Goal: Task Accomplishment & Management: Use online tool/utility

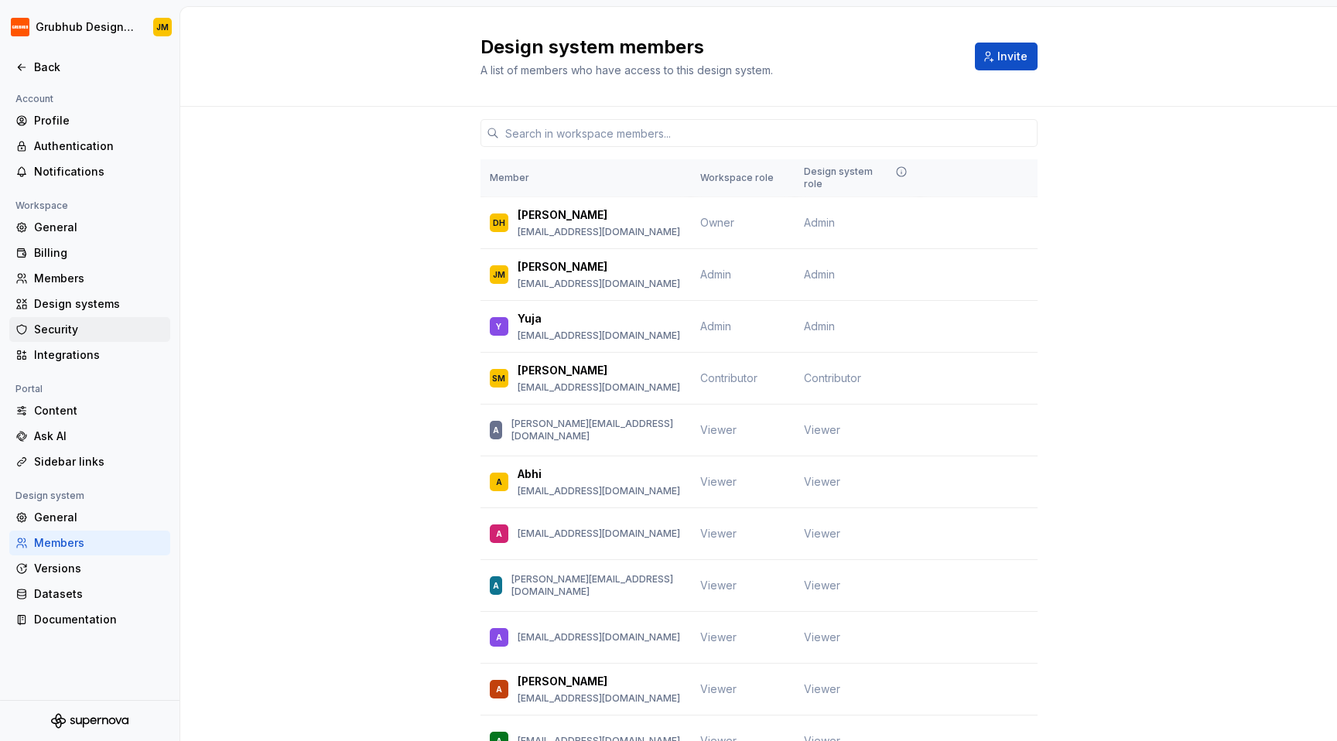
click at [90, 340] on div "Security" at bounding box center [89, 329] width 161 height 25
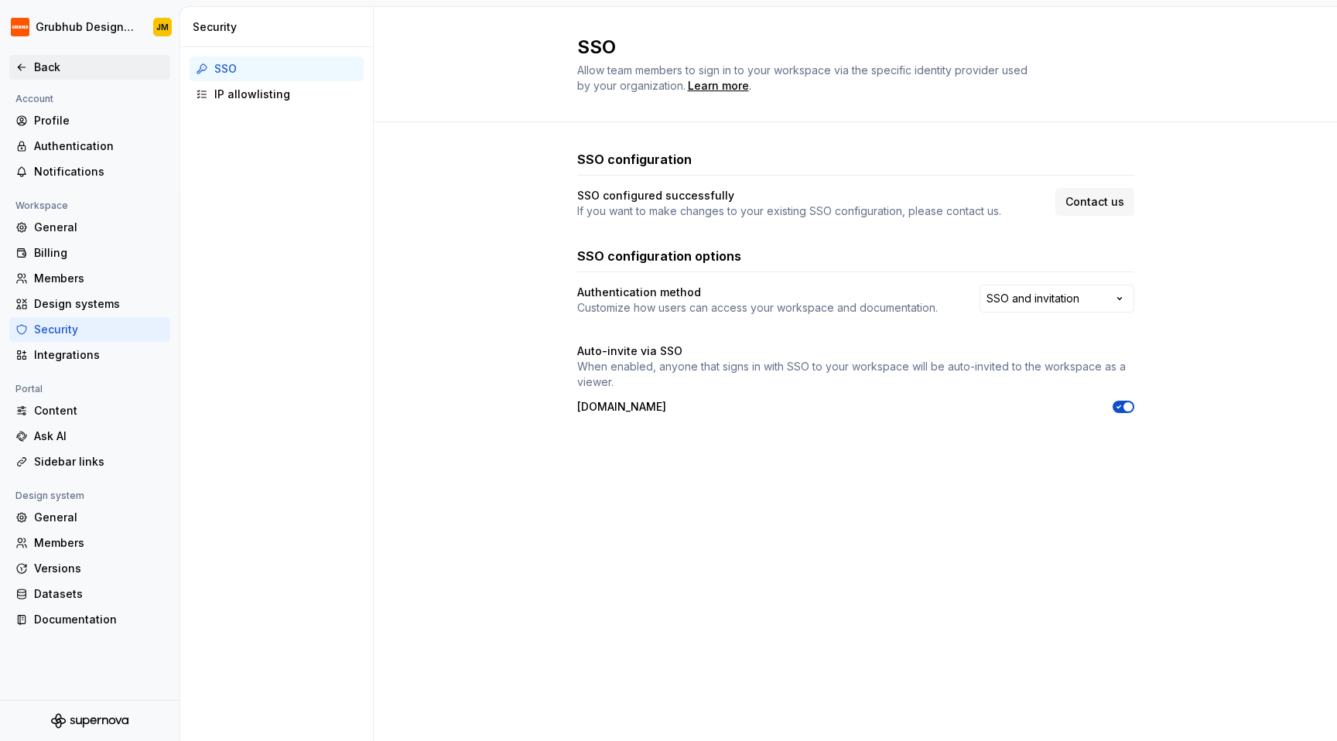
click at [60, 66] on div "Back" at bounding box center [99, 67] width 130 height 15
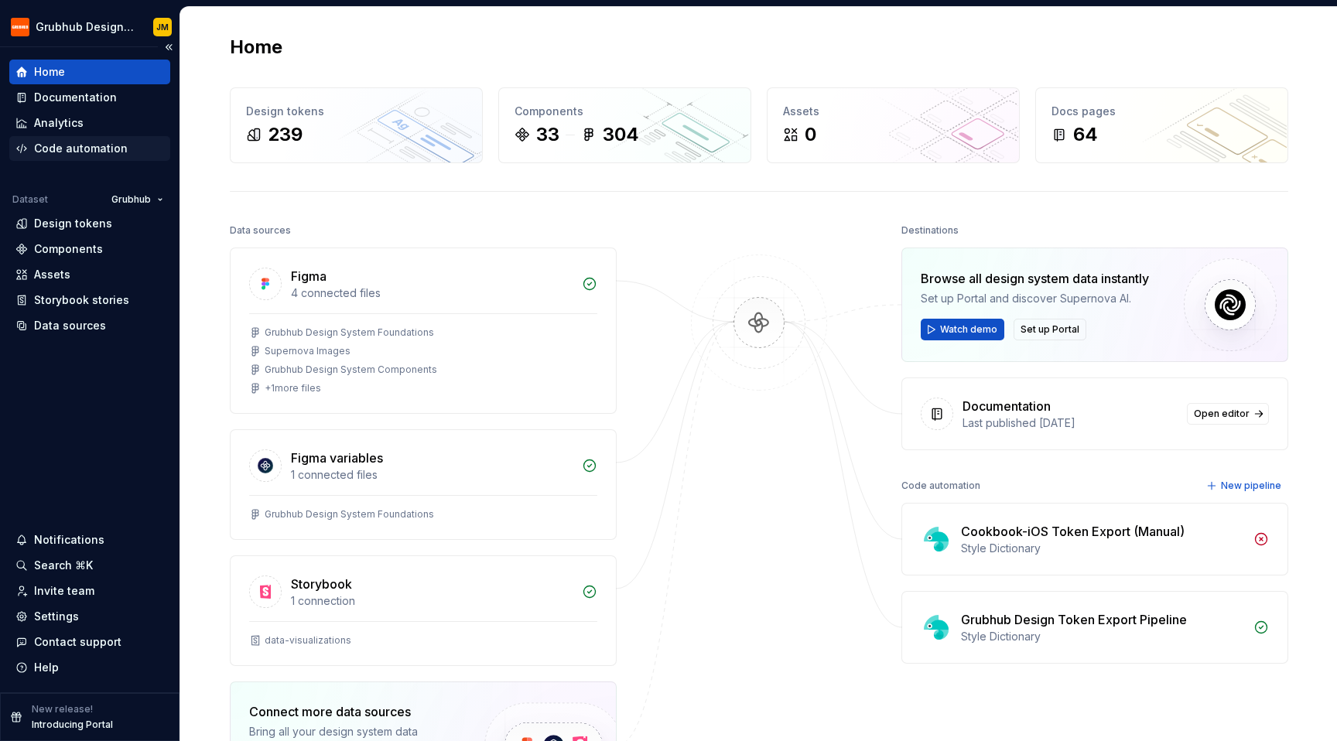
click at [79, 151] on div "Code automation" at bounding box center [81, 148] width 94 height 15
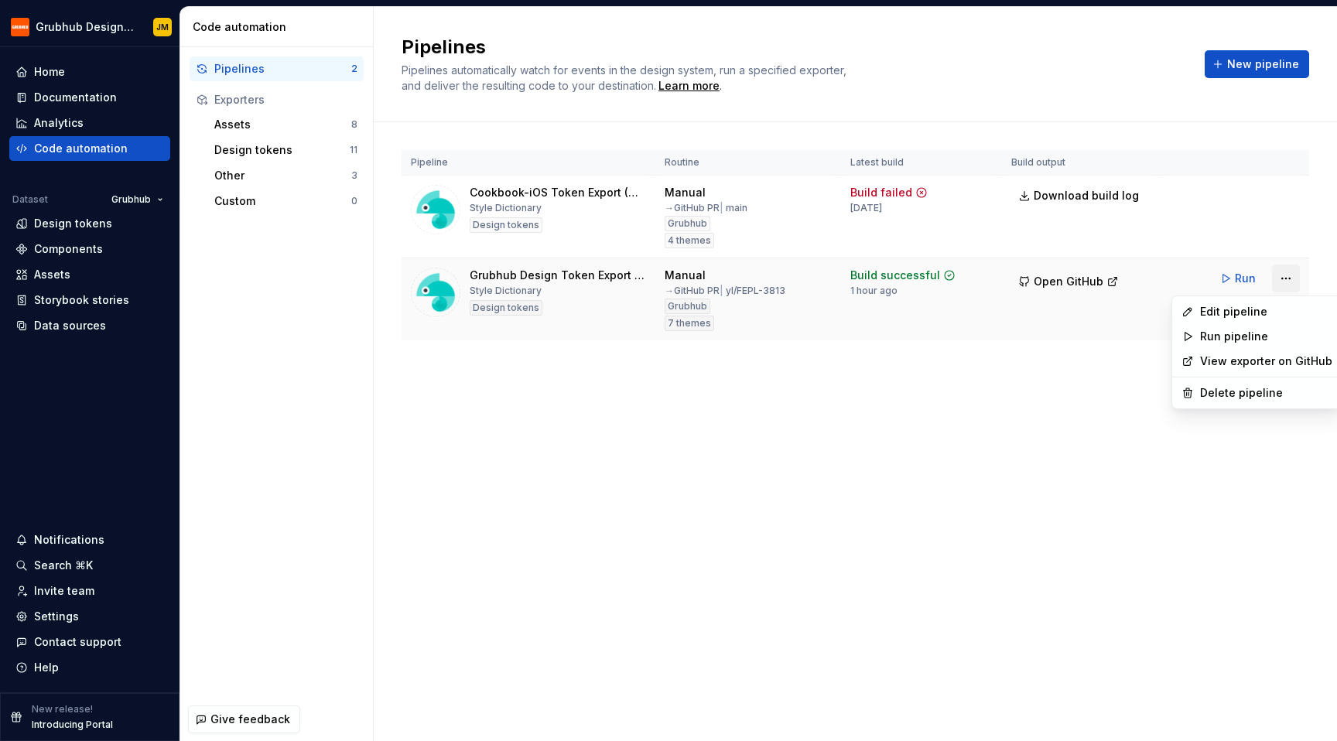
click at [1282, 282] on html "Grubhub Design System JM Home Documentation Analytics Code automation Dataset G…" at bounding box center [668, 370] width 1337 height 741
click at [1237, 310] on div "Edit pipeline" at bounding box center [1266, 311] width 132 height 15
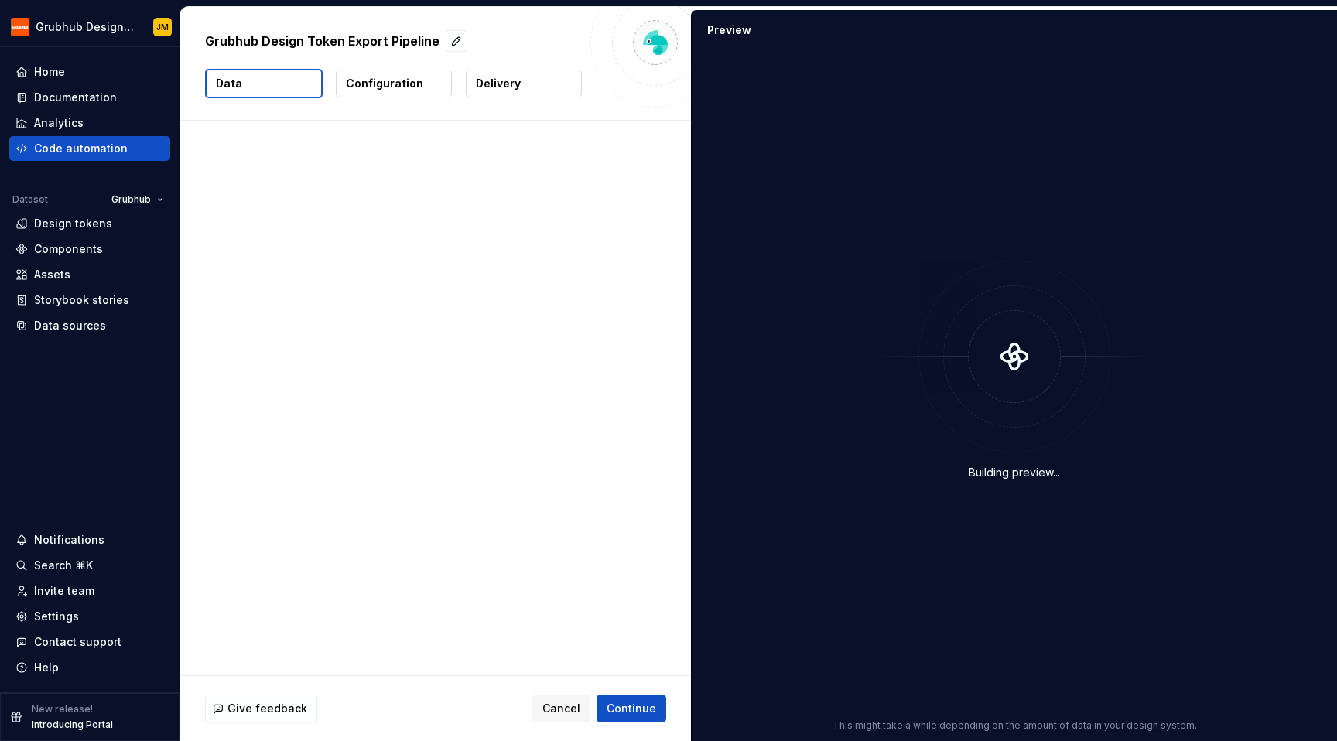
click at [520, 73] on button "Delivery" at bounding box center [524, 84] width 116 height 28
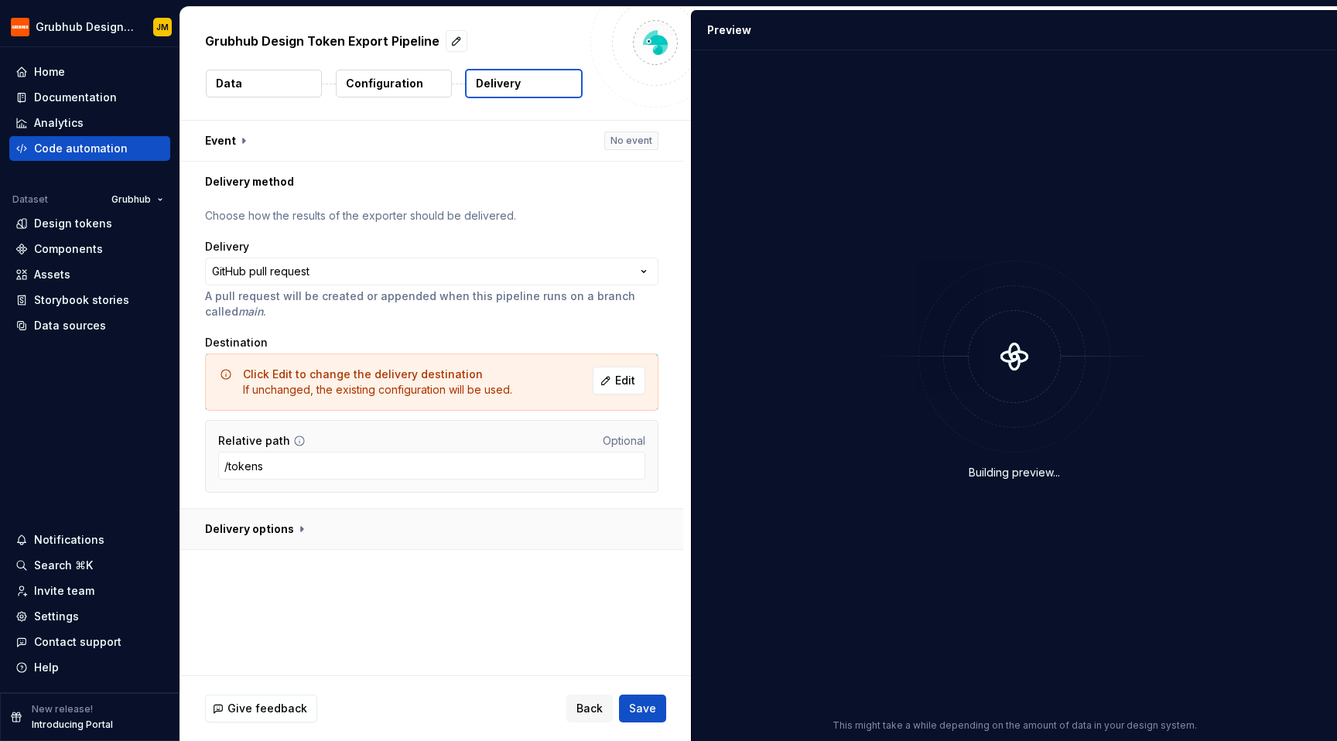
click at [258, 528] on button "button" at bounding box center [431, 529] width 503 height 40
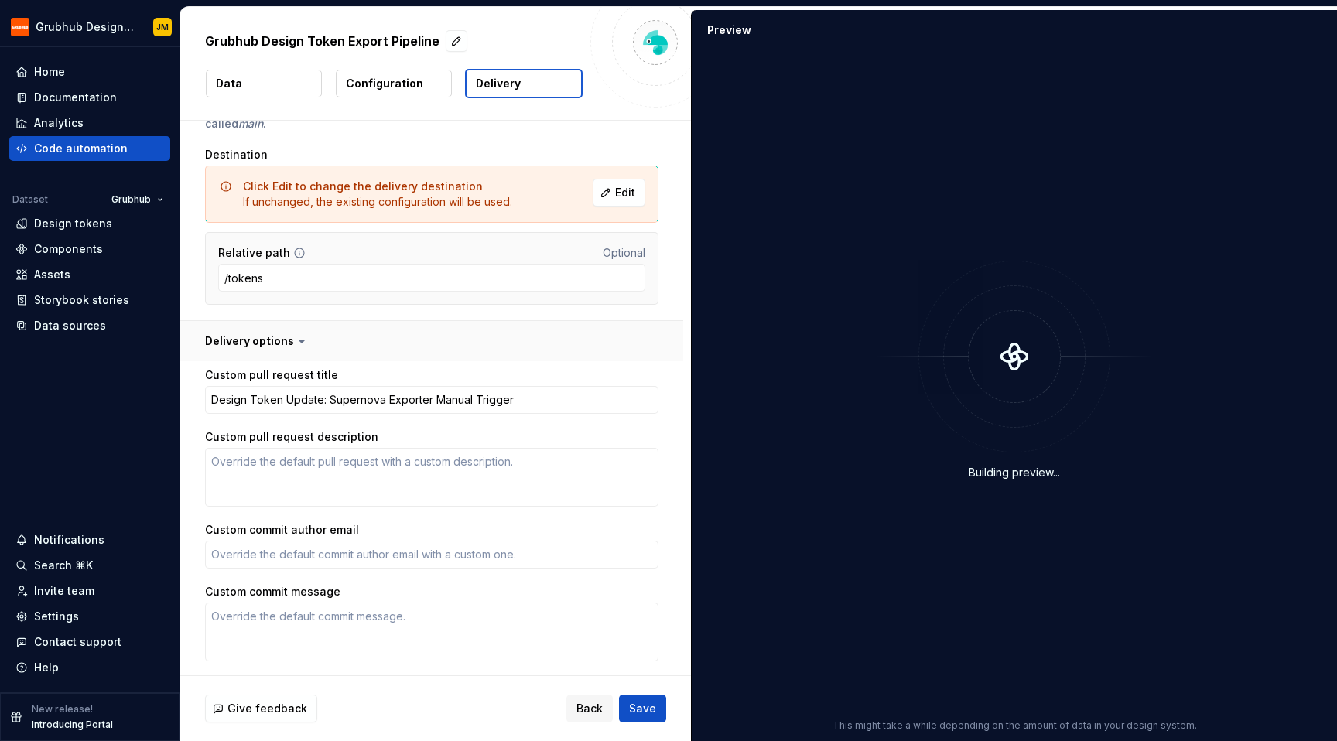
scroll to position [240, 0]
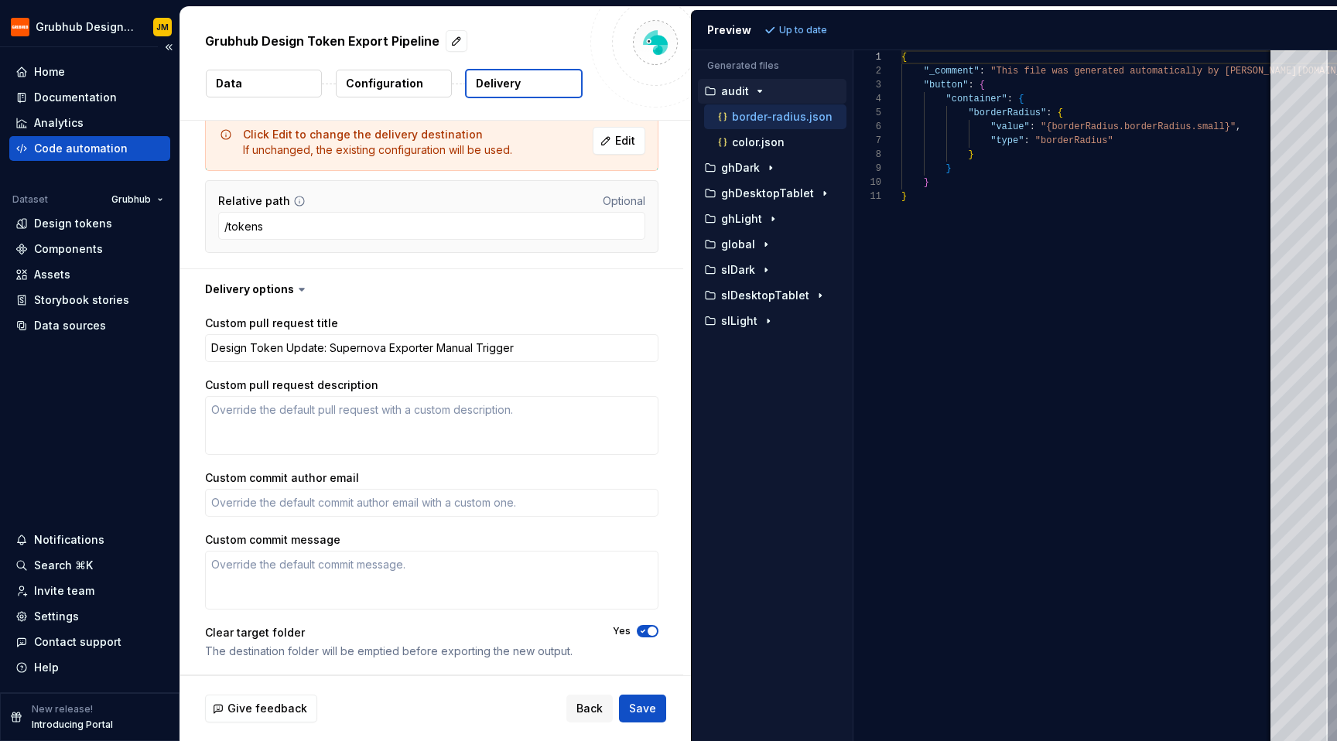
click at [150, 148] on div "Code automation" at bounding box center [89, 148] width 149 height 15
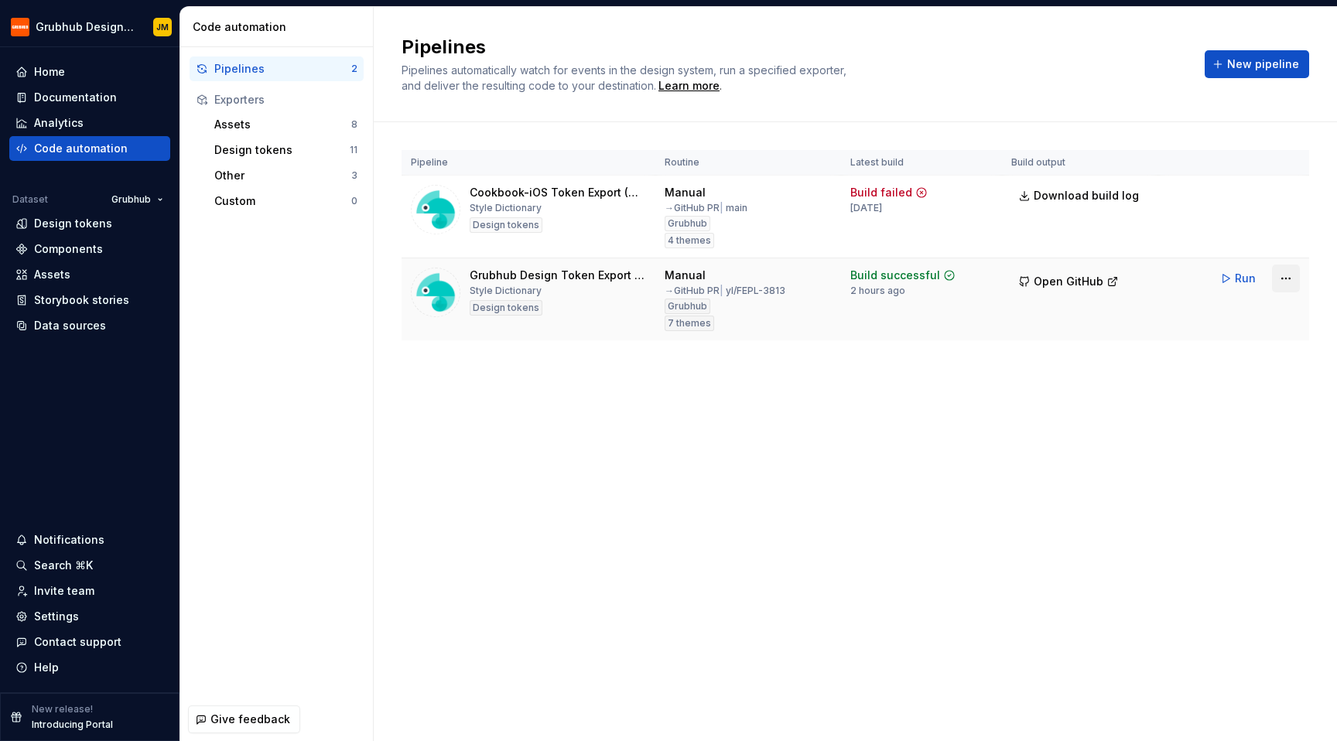
click at [1291, 282] on html "Grubhub Design System JM Home Documentation Analytics Code automation Dataset G…" at bounding box center [668, 370] width 1337 height 741
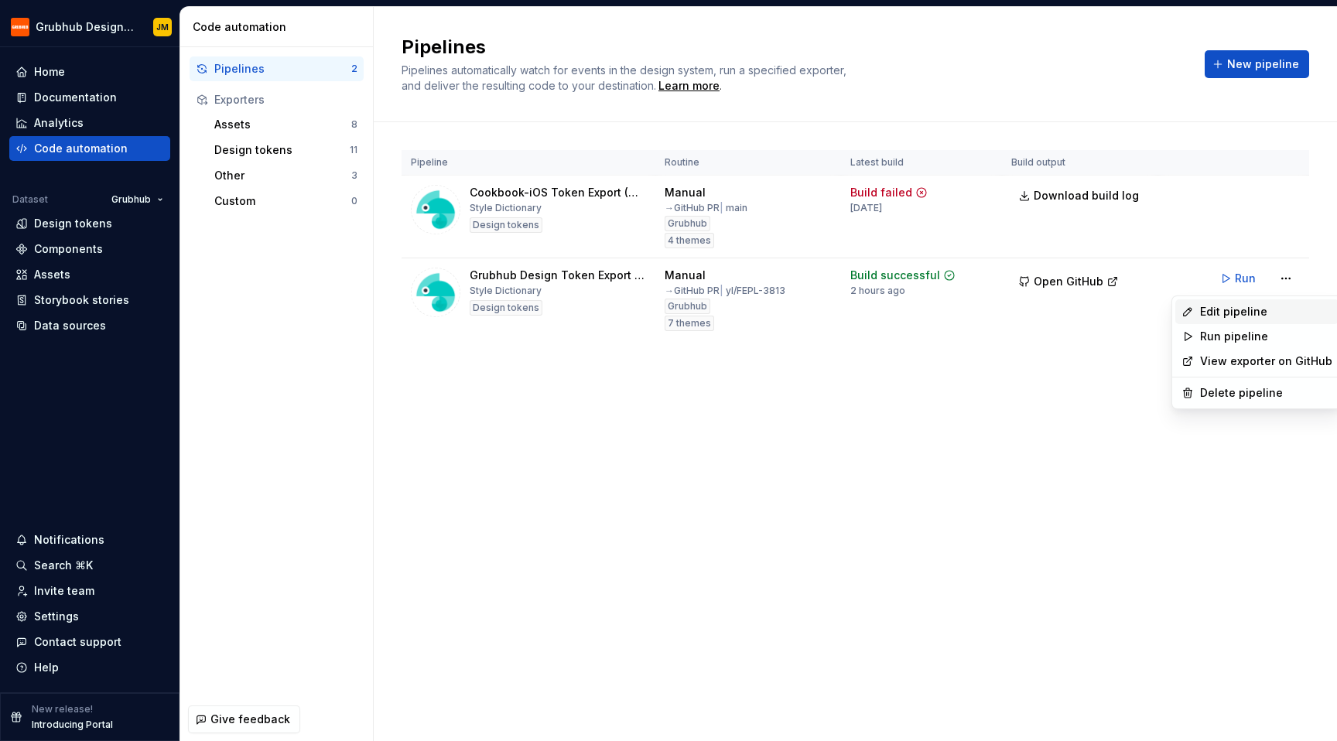
click at [1243, 317] on div "Edit pipeline" at bounding box center [1266, 311] width 132 height 15
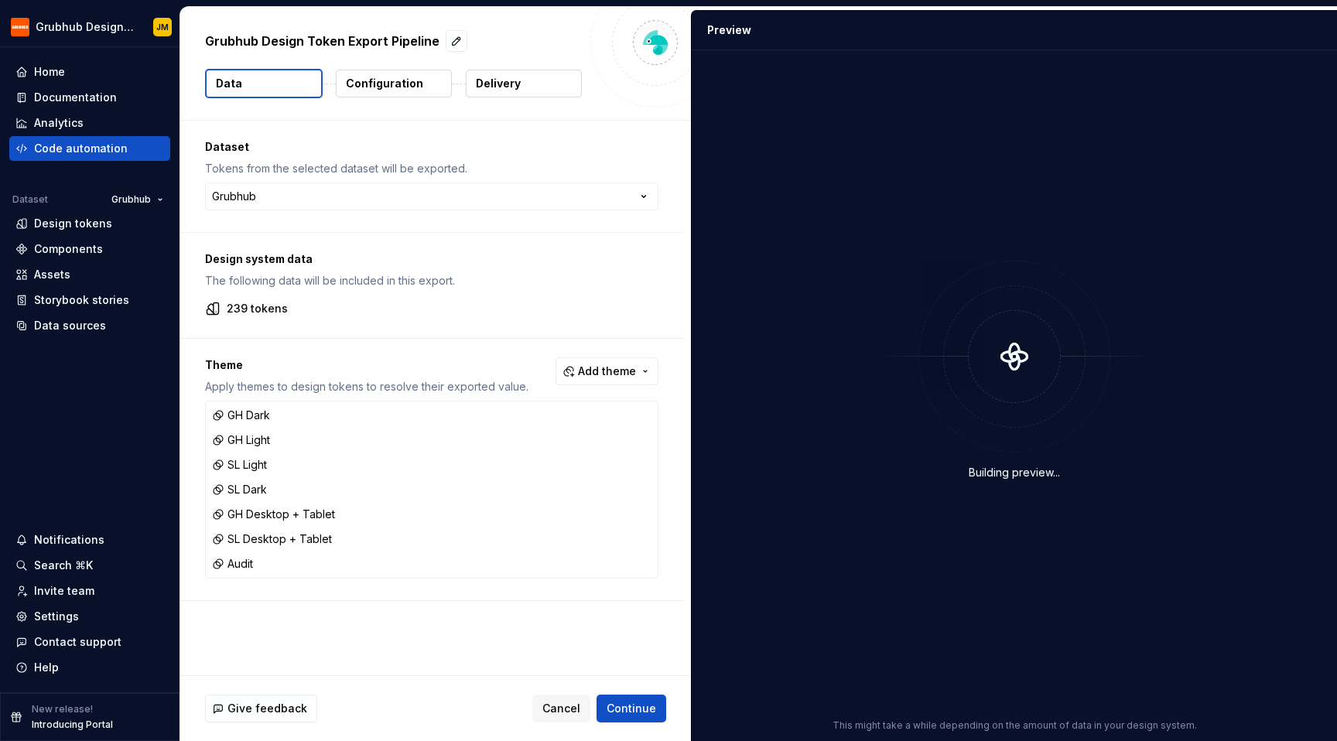
click at [507, 75] on button "Delivery" at bounding box center [524, 84] width 116 height 28
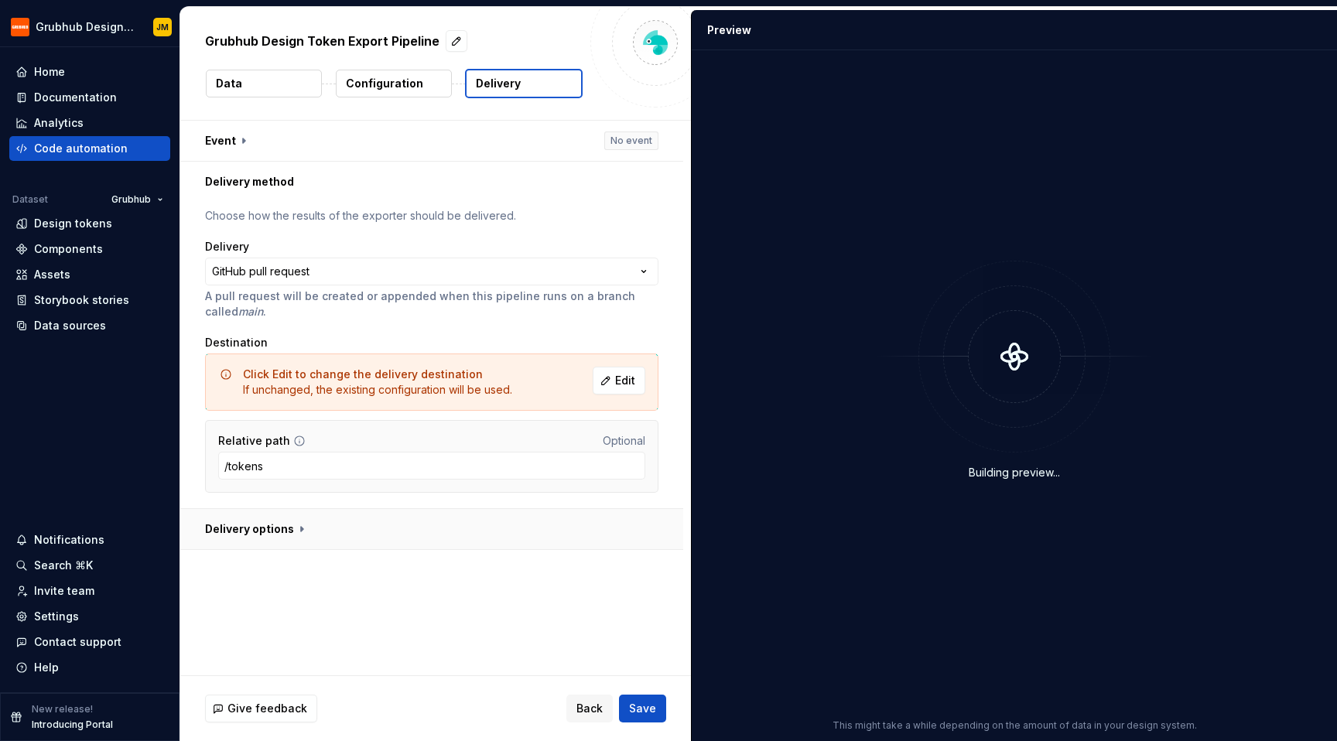
click at [265, 531] on button "button" at bounding box center [431, 529] width 503 height 40
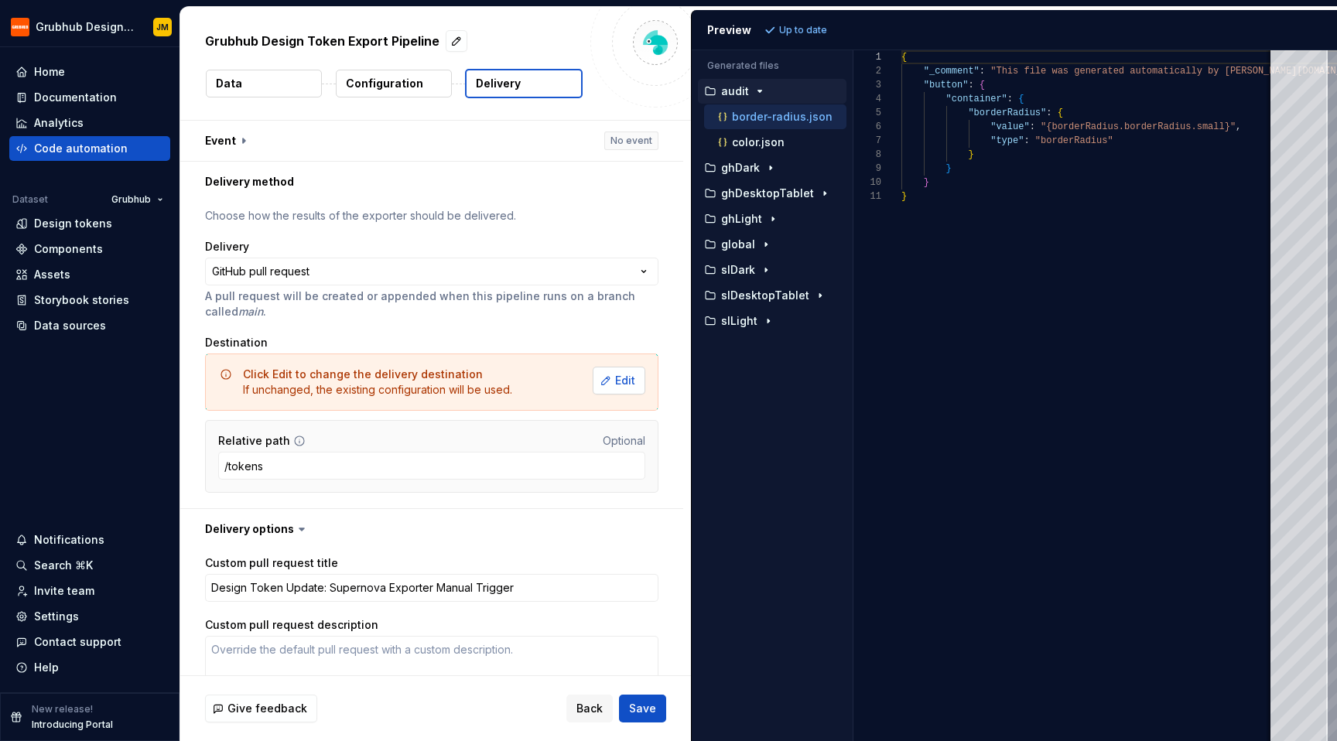
click at [598, 372] on button "Edit" at bounding box center [619, 381] width 53 height 28
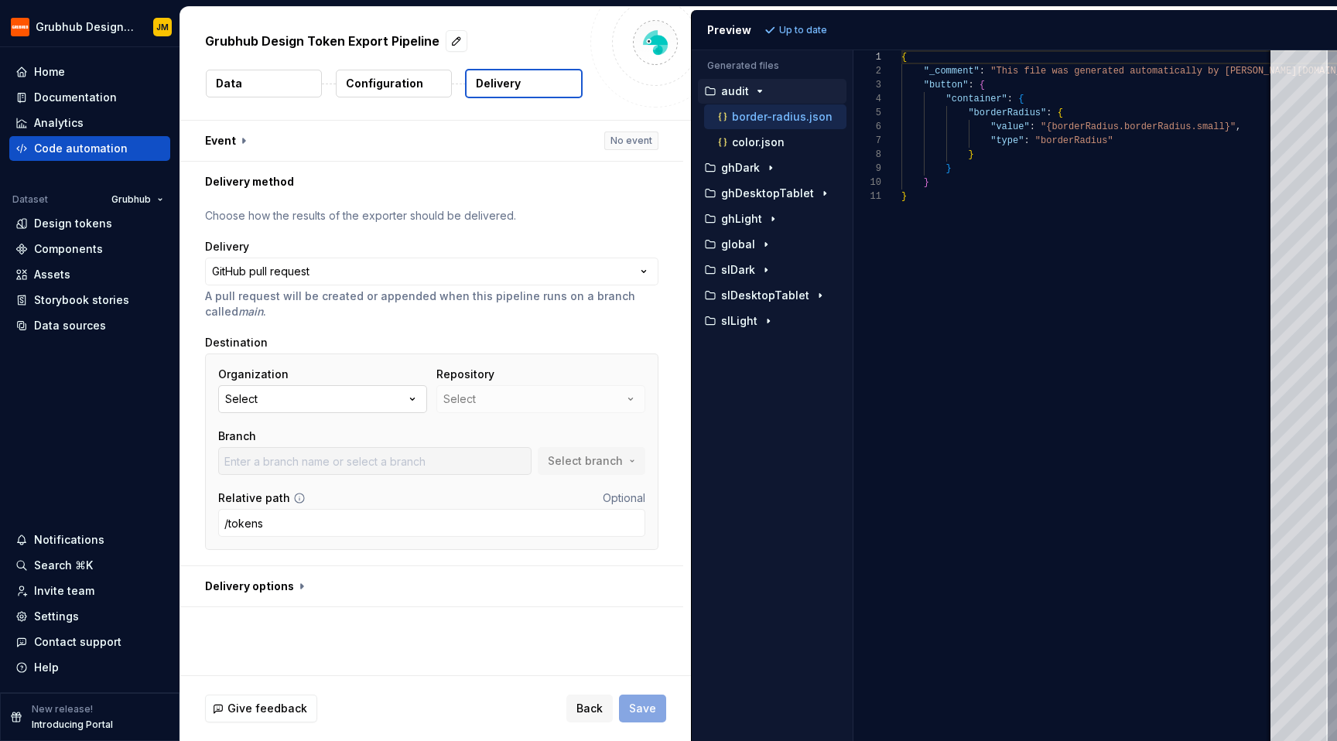
click at [351, 388] on button "Select" at bounding box center [322, 399] width 209 height 28
click at [404, 308] on p "A pull request will be created or appended when this pipeline runs on a branch …" at bounding box center [431, 304] width 453 height 31
click at [327, 271] on html "**********" at bounding box center [668, 370] width 1337 height 741
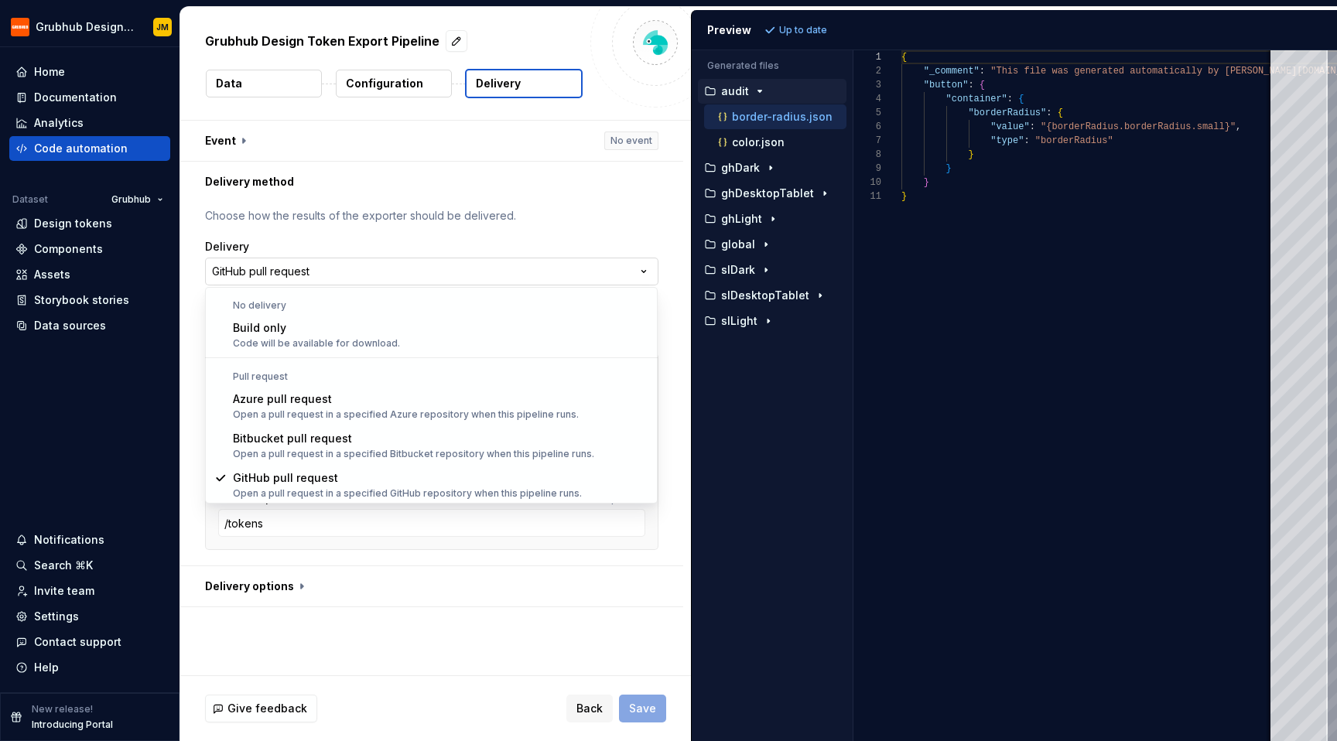
scroll to position [1, 0]
click at [326, 261] on html "**********" at bounding box center [668, 370] width 1337 height 741
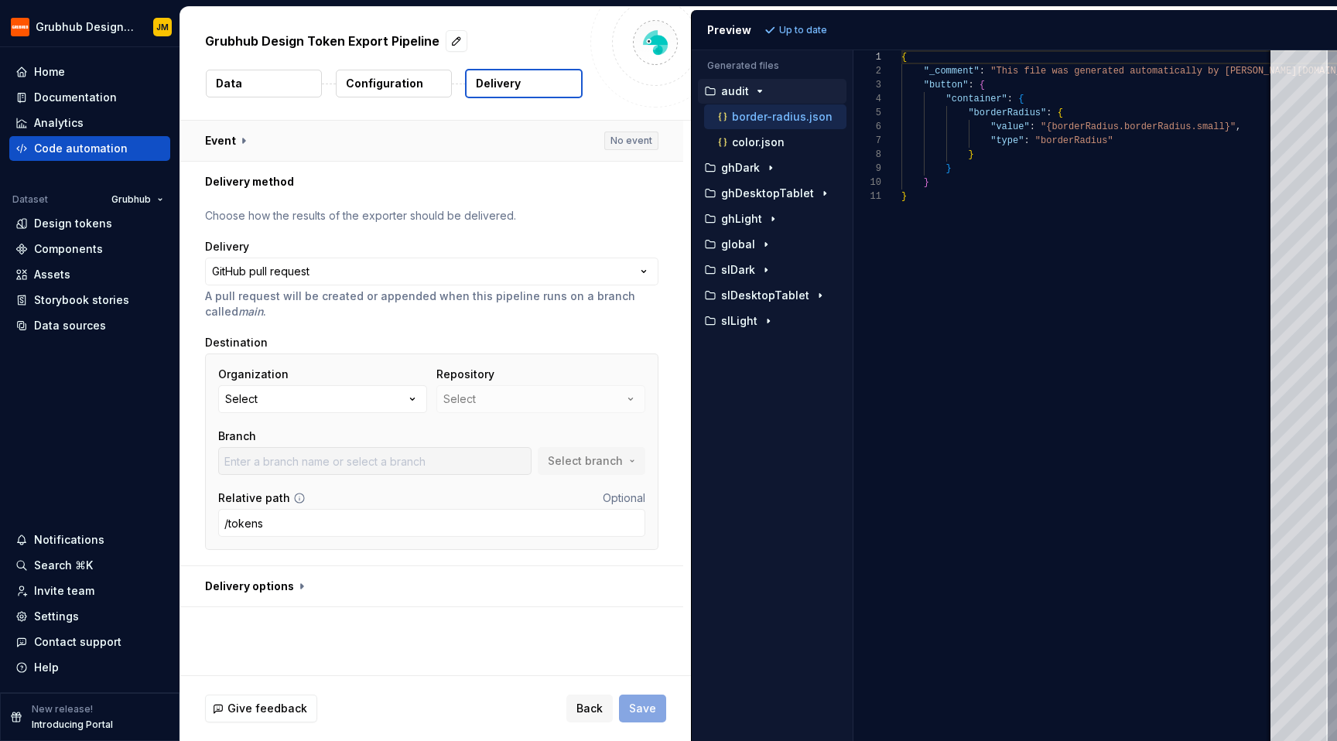
click at [306, 141] on button "button" at bounding box center [431, 141] width 503 height 40
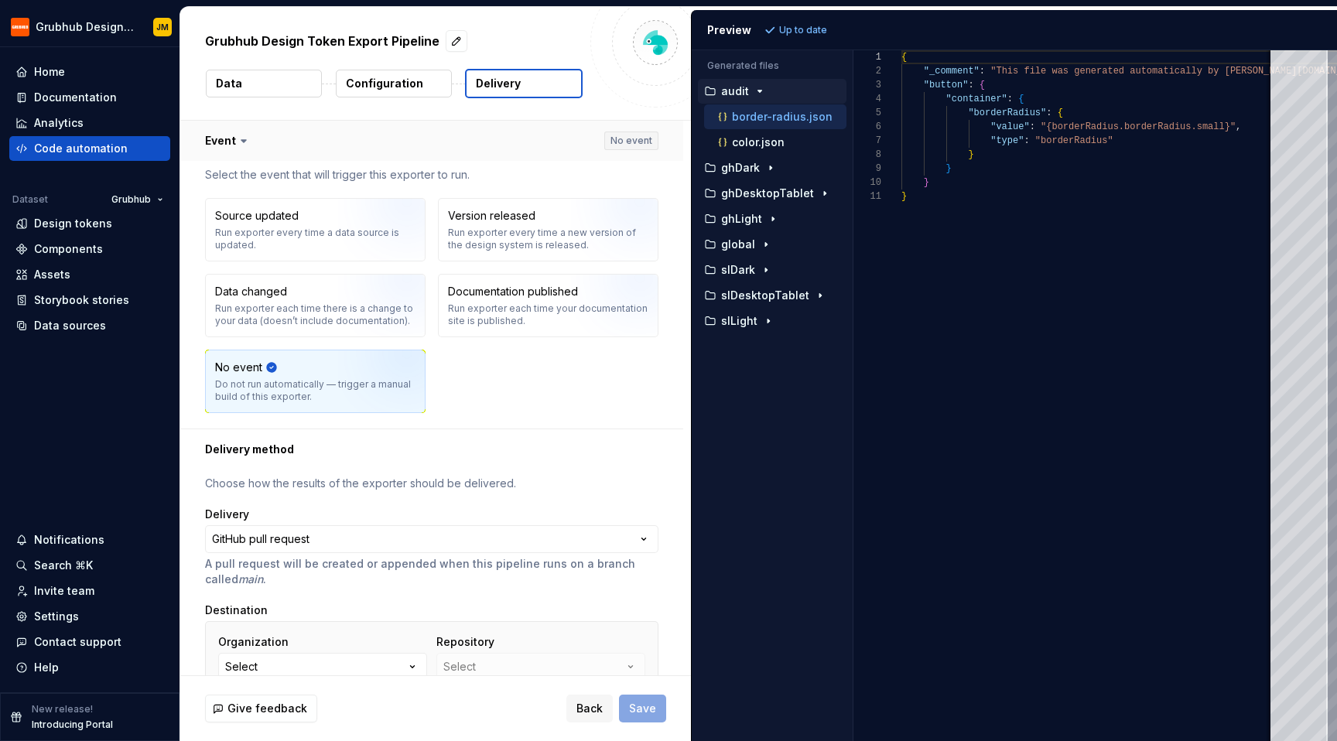
click at [306, 141] on button "button" at bounding box center [431, 141] width 503 height 40
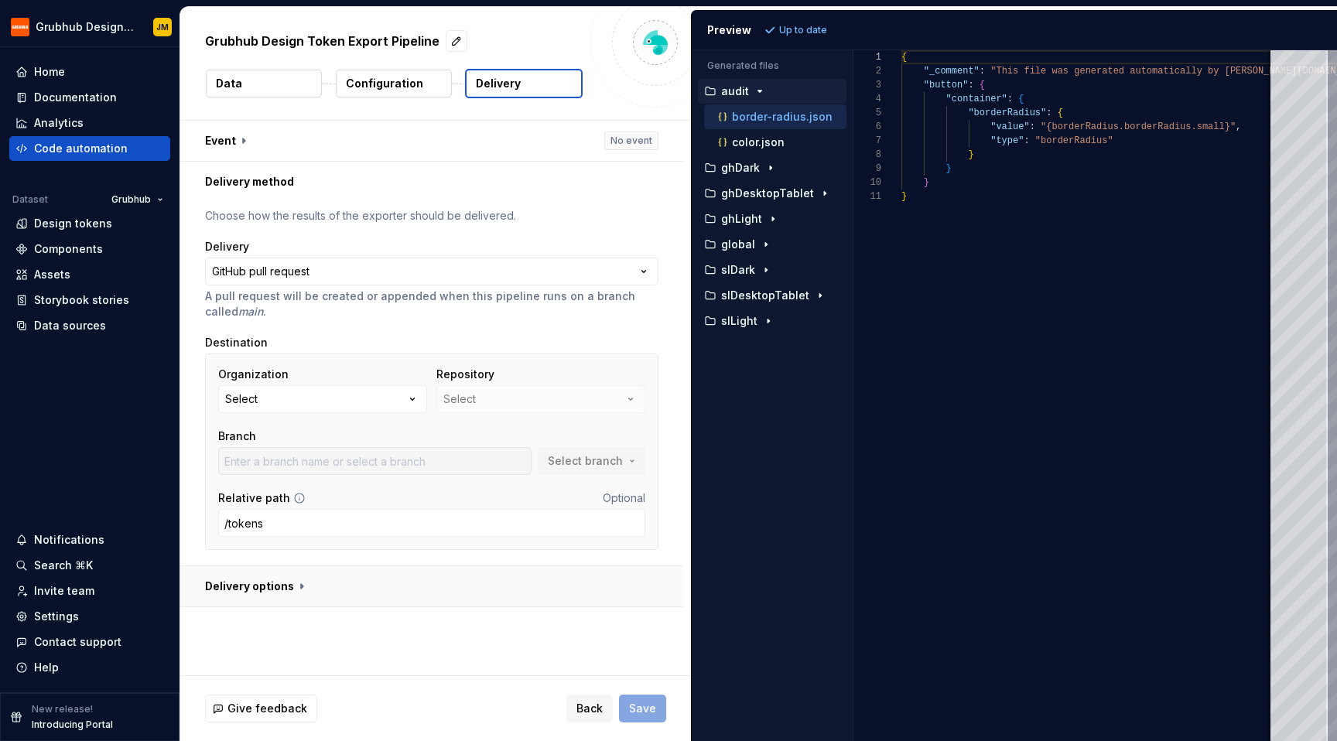
click at [291, 573] on button "button" at bounding box center [431, 586] width 503 height 40
type textarea "*"
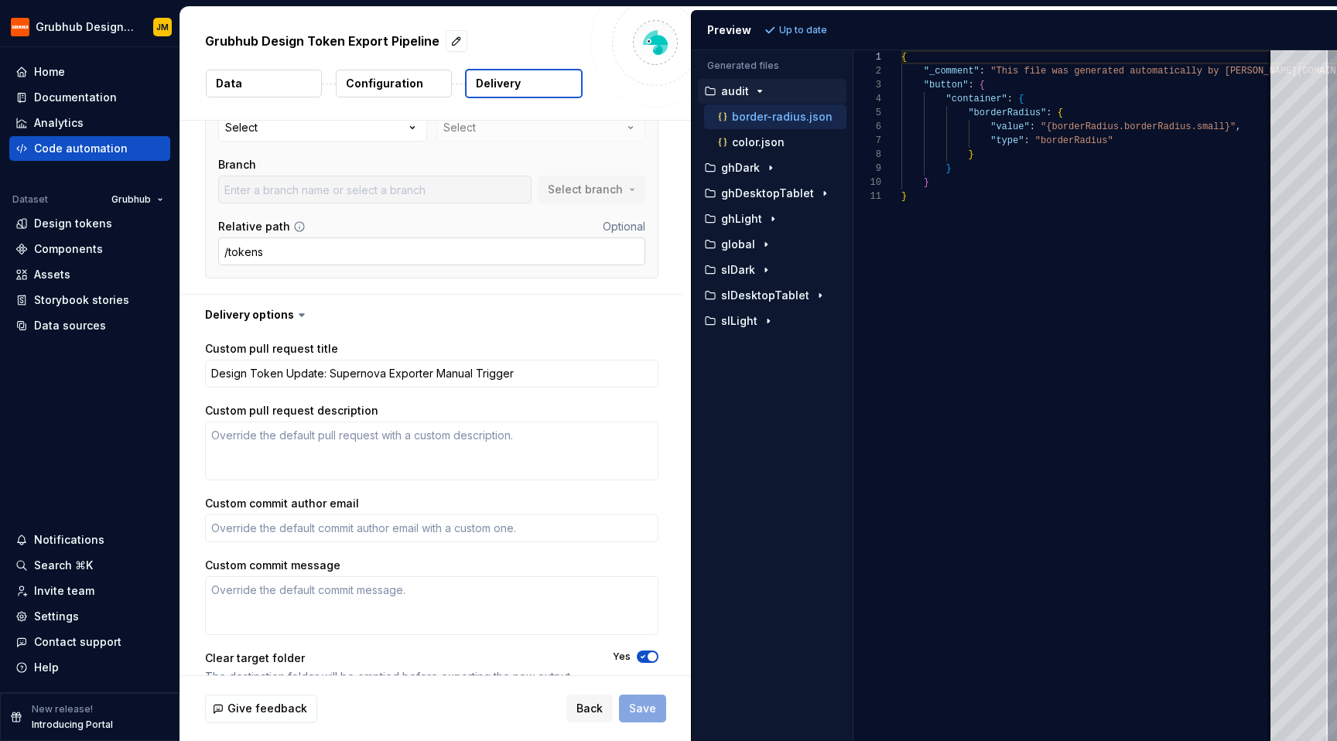
scroll to position [297, 0]
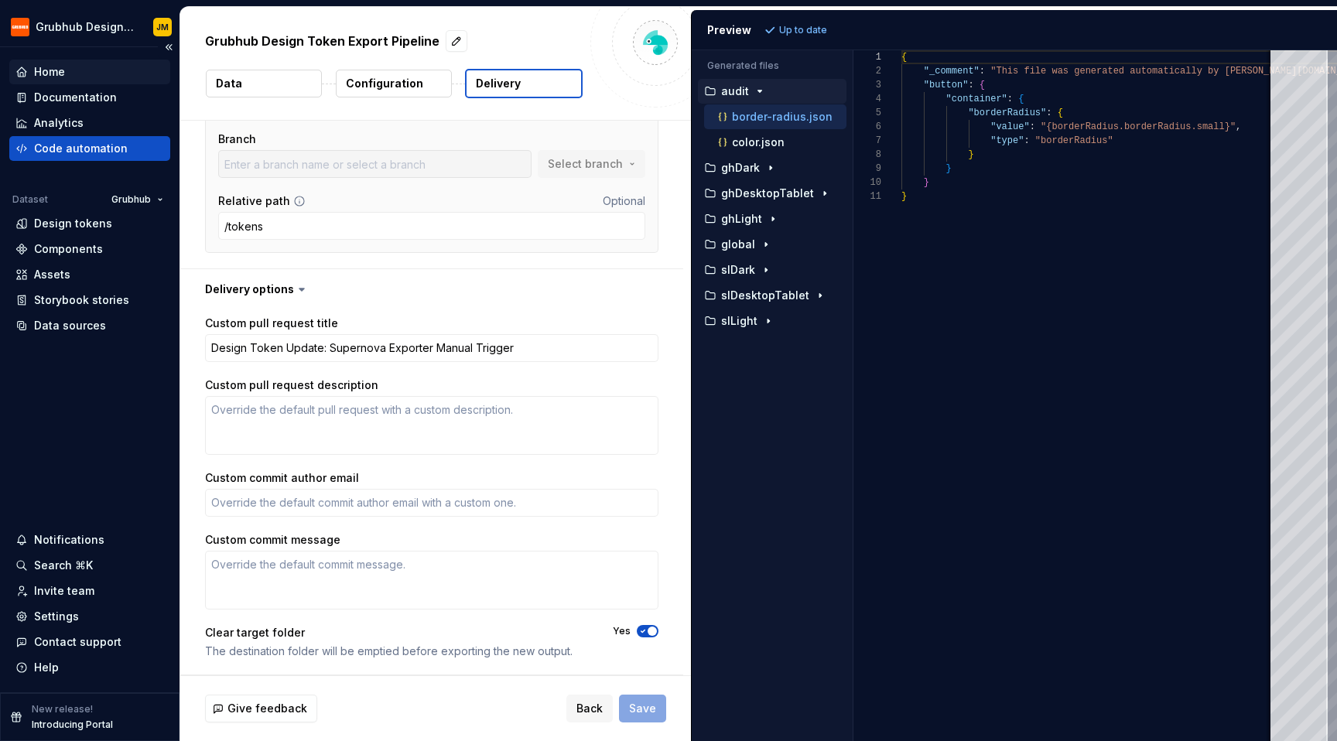
click at [98, 73] on div "Home" at bounding box center [89, 71] width 149 height 15
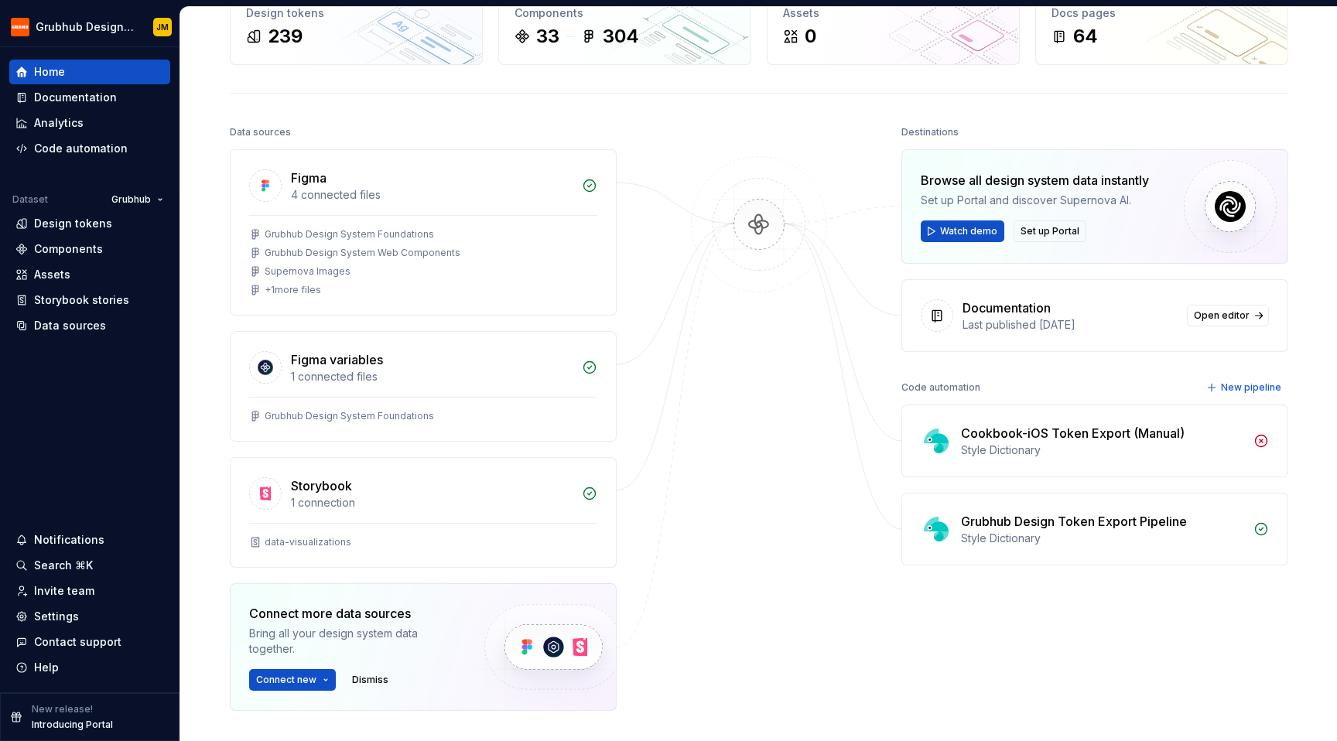
scroll to position [101, 0]
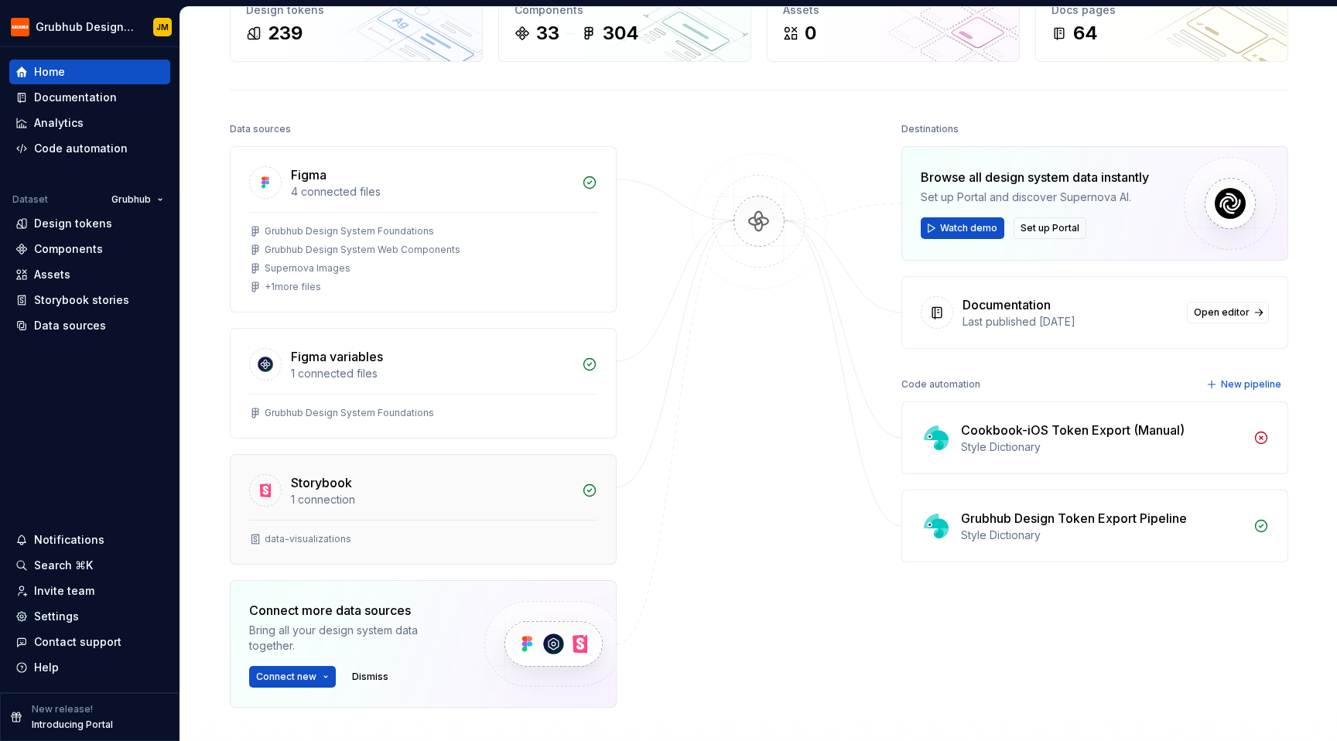
click at [408, 469] on div "Storybook 1 connection" at bounding box center [423, 487] width 385 height 65
